Goal: Information Seeking & Learning: Check status

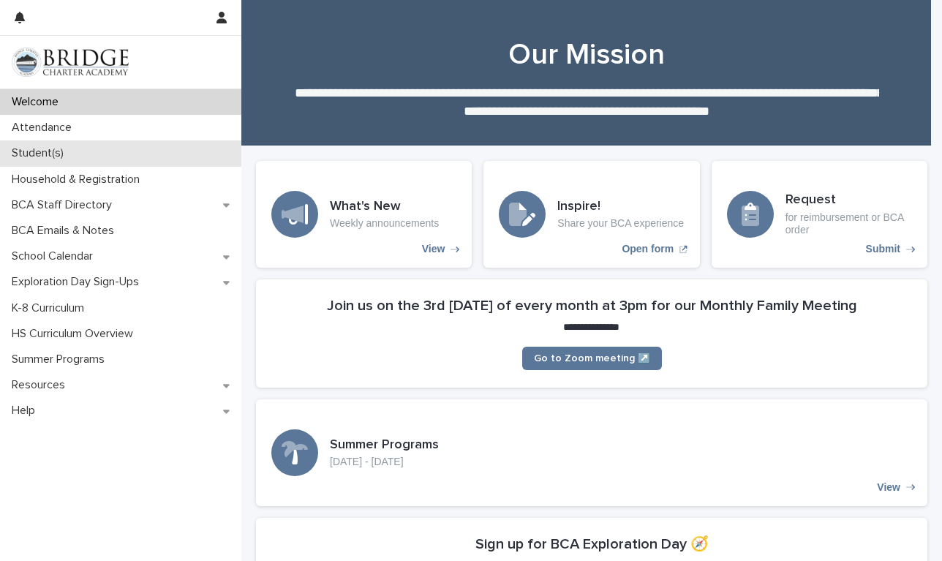
click at [76, 150] on div "Student(s)" at bounding box center [120, 153] width 241 height 26
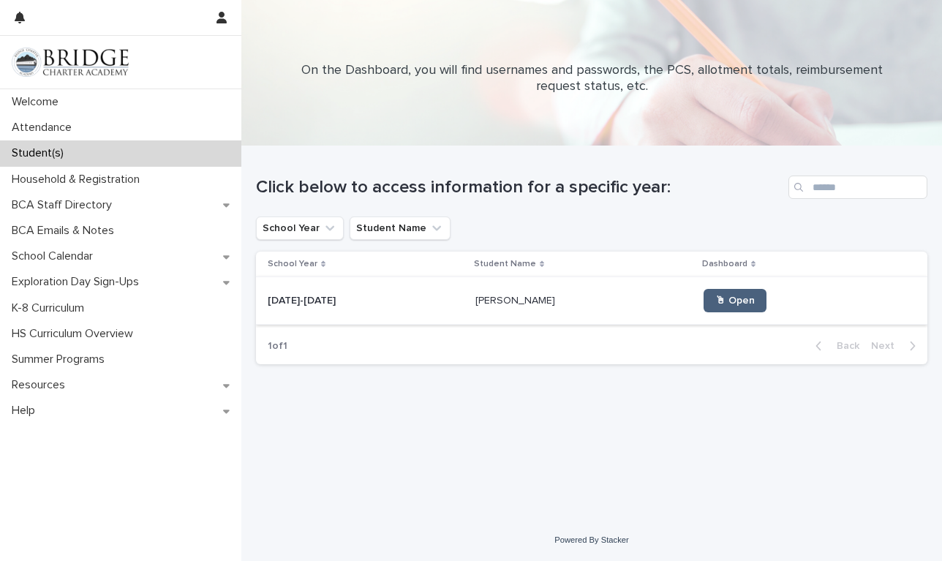
click at [704, 309] on link "🖱 Open" at bounding box center [735, 300] width 63 height 23
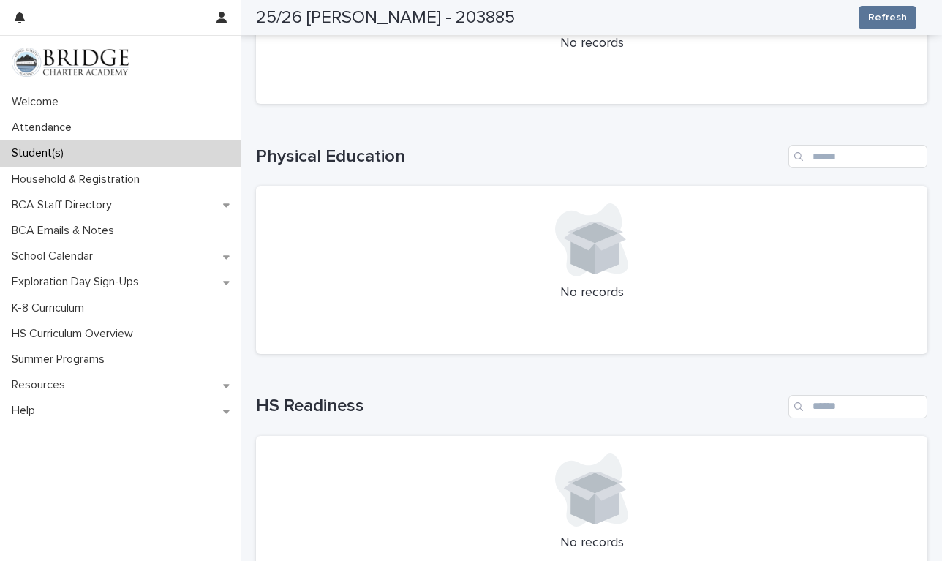
scroll to position [1536, 0]
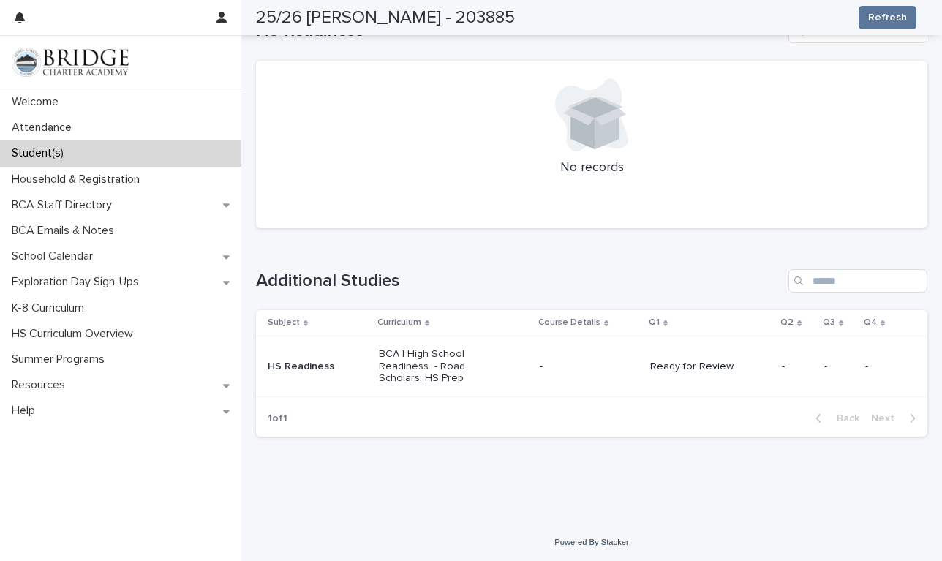
click at [672, 368] on p "Ready for Review" at bounding box center [702, 367] width 105 height 12
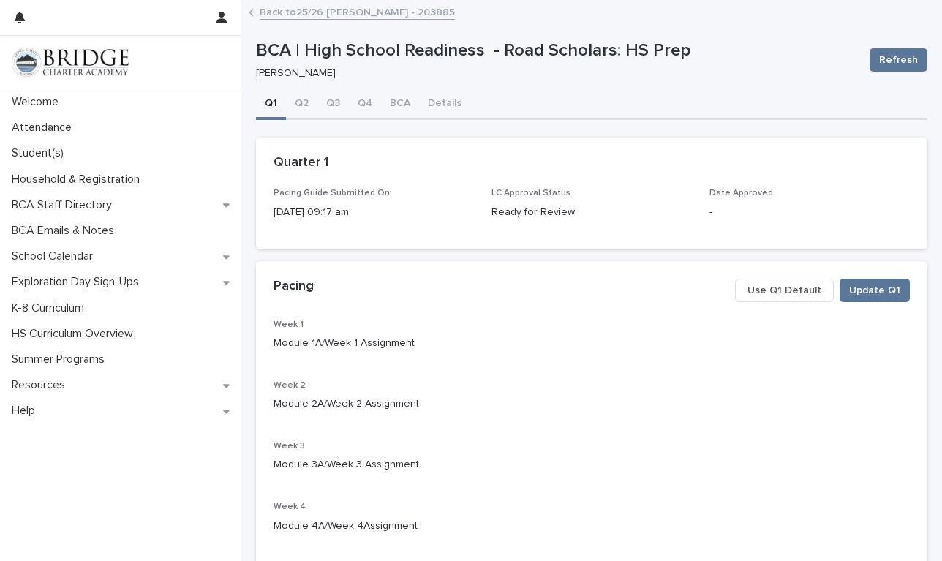
click at [268, 102] on button "Q1" at bounding box center [271, 104] width 30 height 31
click at [278, 9] on link "Back to 25/26 [PERSON_NAME] - 203885" at bounding box center [357, 11] width 195 height 17
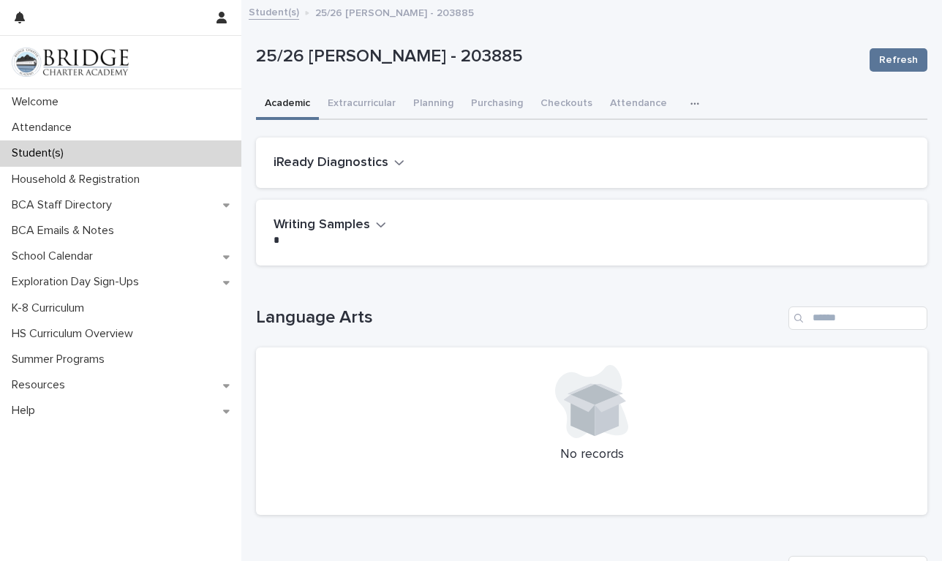
click at [374, 232] on button "Writing Samples" at bounding box center [330, 225] width 113 height 16
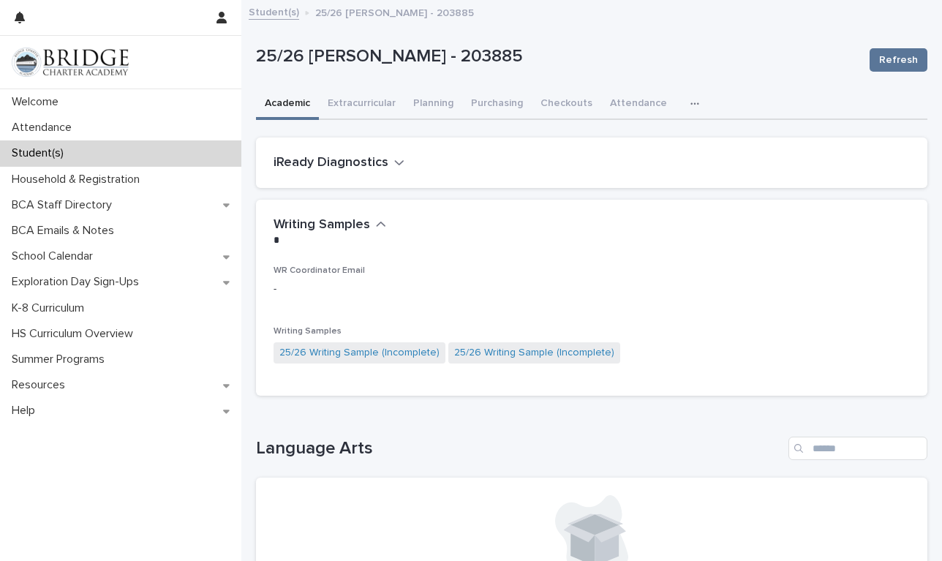
click at [394, 157] on icon "button" at bounding box center [399, 162] width 10 height 13
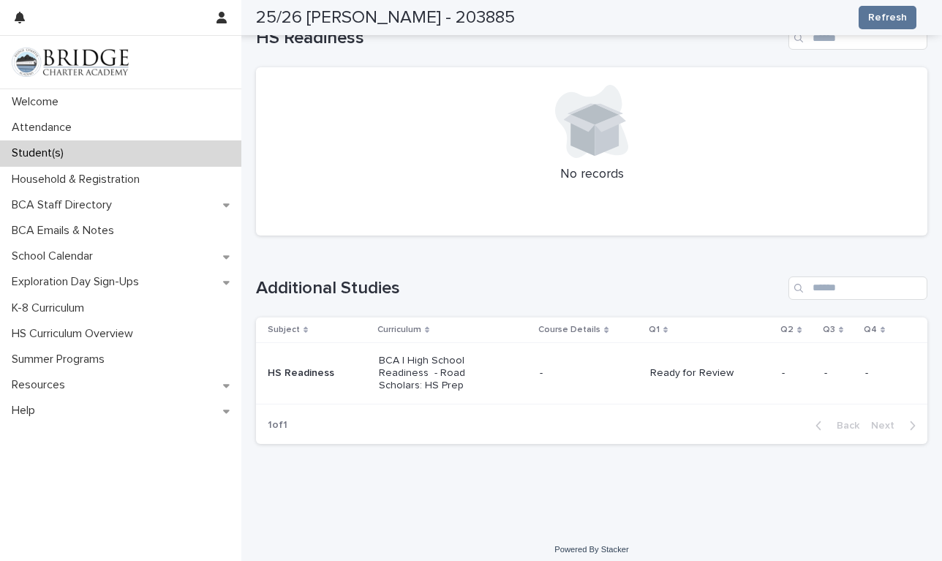
scroll to position [1730, 0]
